Goal: Navigation & Orientation: Find specific page/section

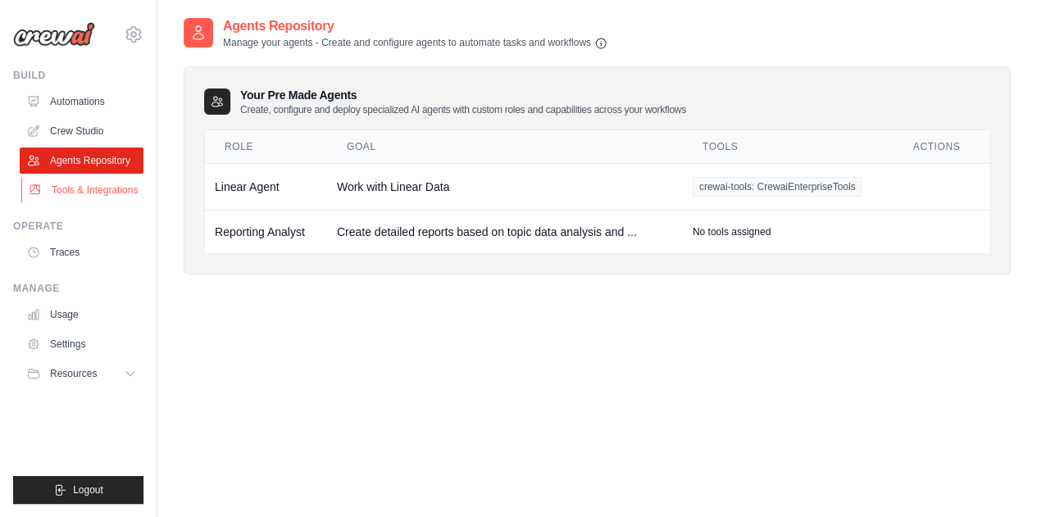
click at [103, 180] on link "Tools & Integrations" at bounding box center [83, 190] width 124 height 26
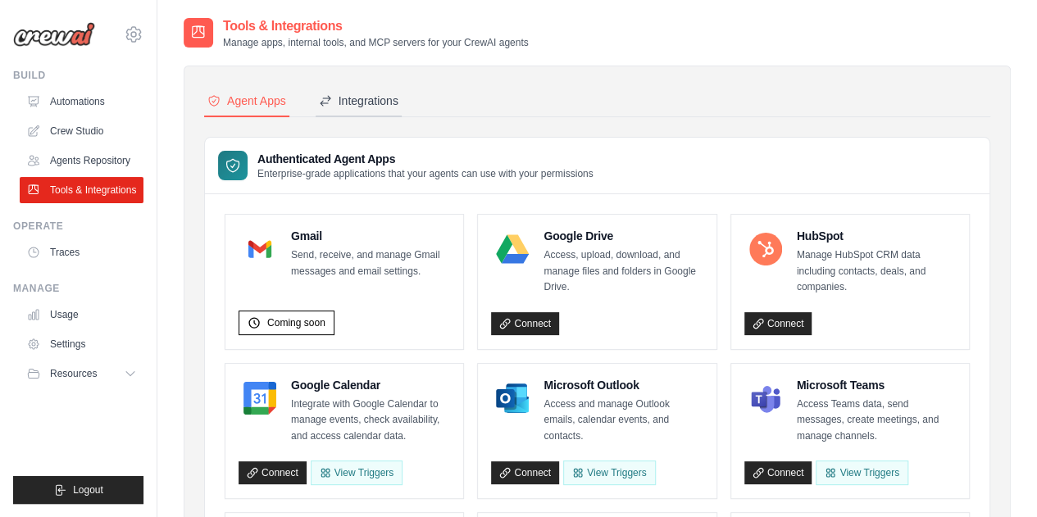
click at [361, 89] on button "Integrations" at bounding box center [359, 101] width 86 height 31
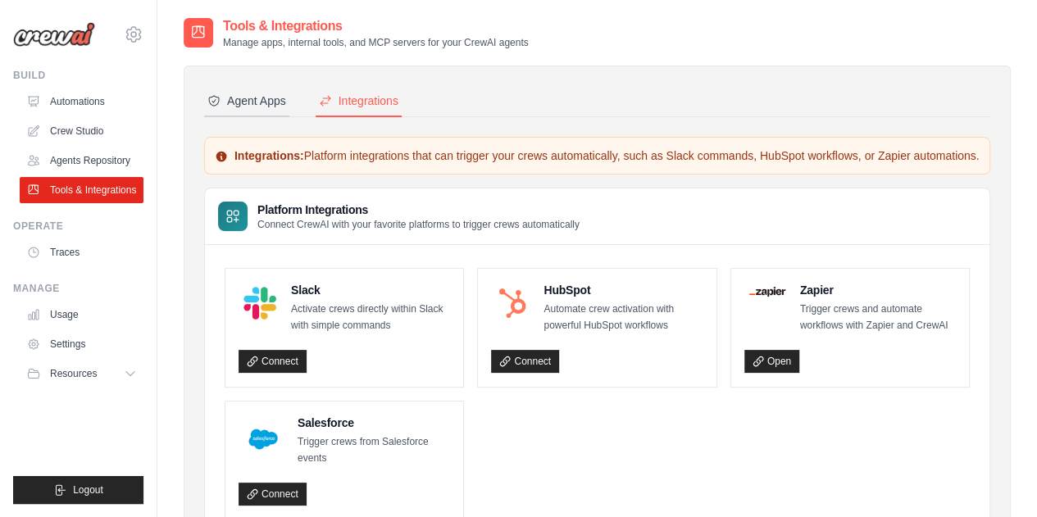
click at [246, 101] on div "Agent Apps" at bounding box center [246, 101] width 79 height 16
